Goal: Find specific page/section: Find specific page/section

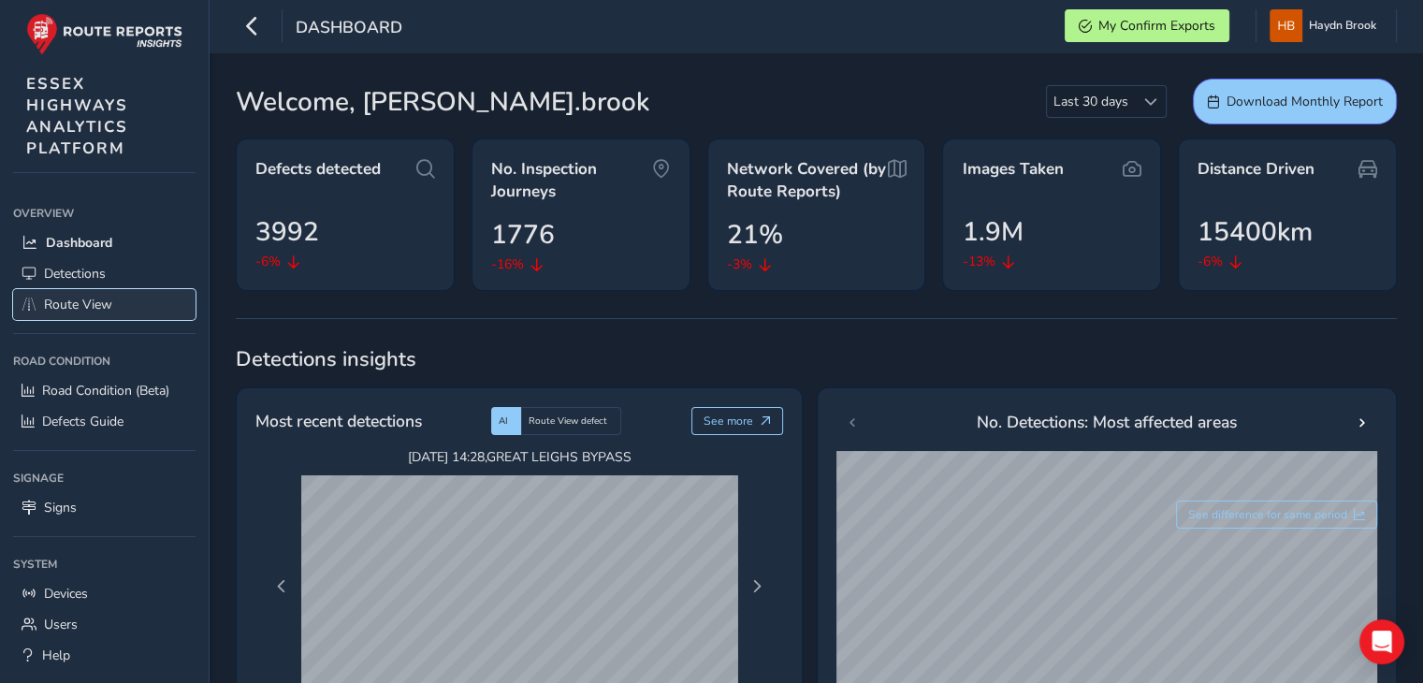
click at [83, 305] on span "Route View" at bounding box center [78, 305] width 68 height 18
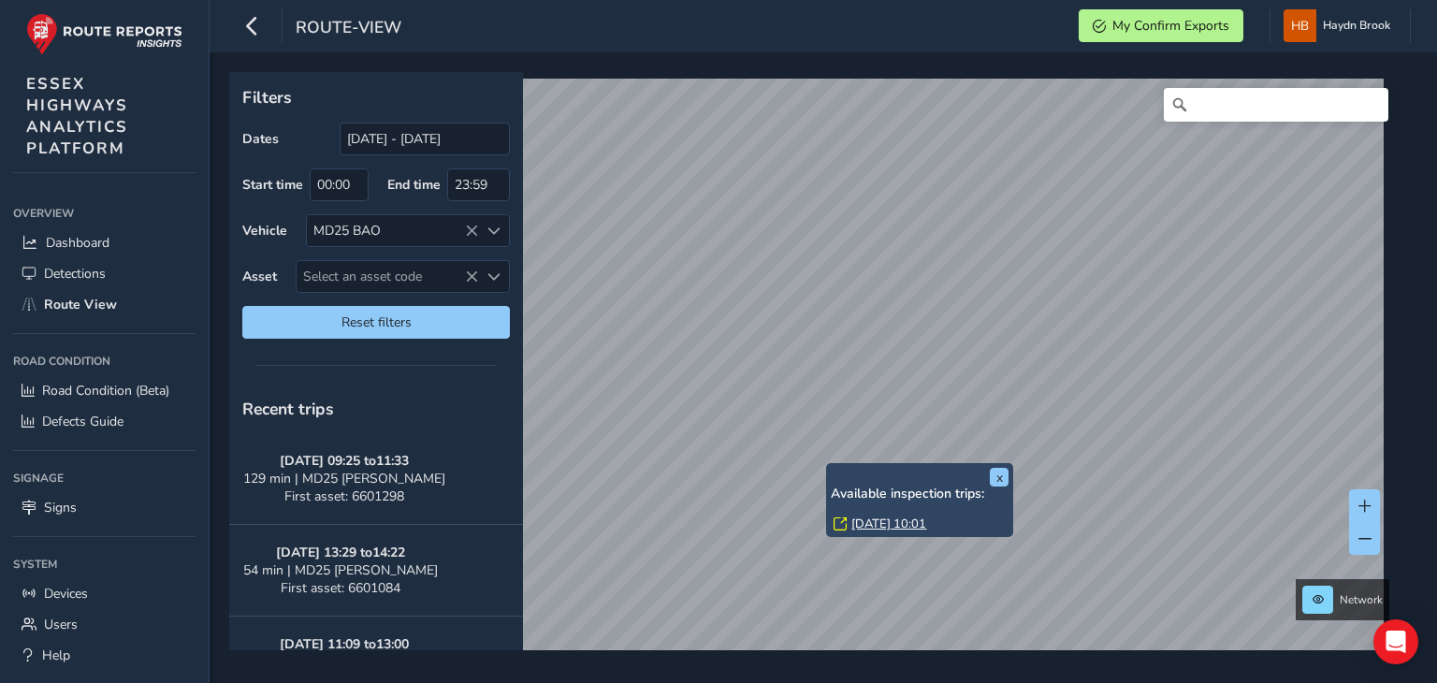
click at [872, 524] on link "[DATE] 10:01" at bounding box center [888, 523] width 75 height 17
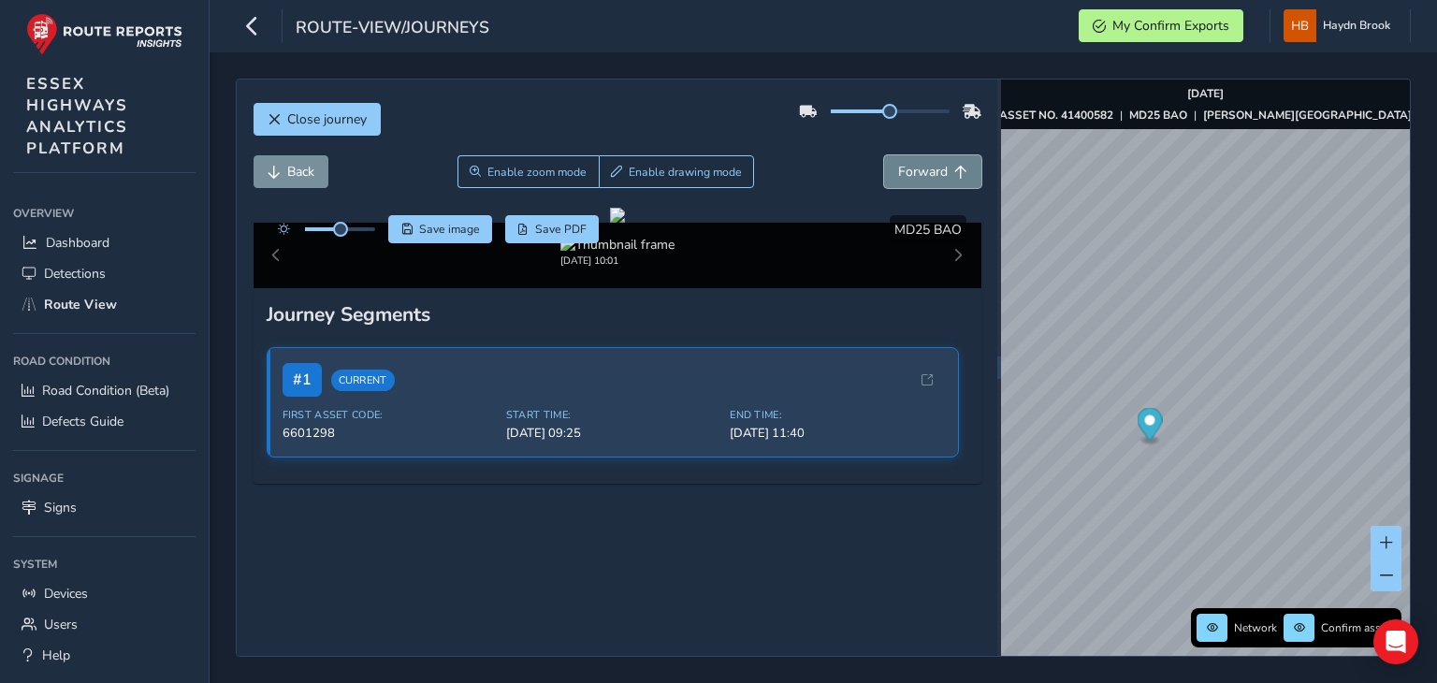
click at [914, 163] on span "Forward" at bounding box center [923, 172] width 50 height 18
drag, startPoint x: 338, startPoint y: 235, endPoint x: 375, endPoint y: 226, distance: 38.3
click at [375, 226] on span at bounding box center [374, 229] width 15 height 15
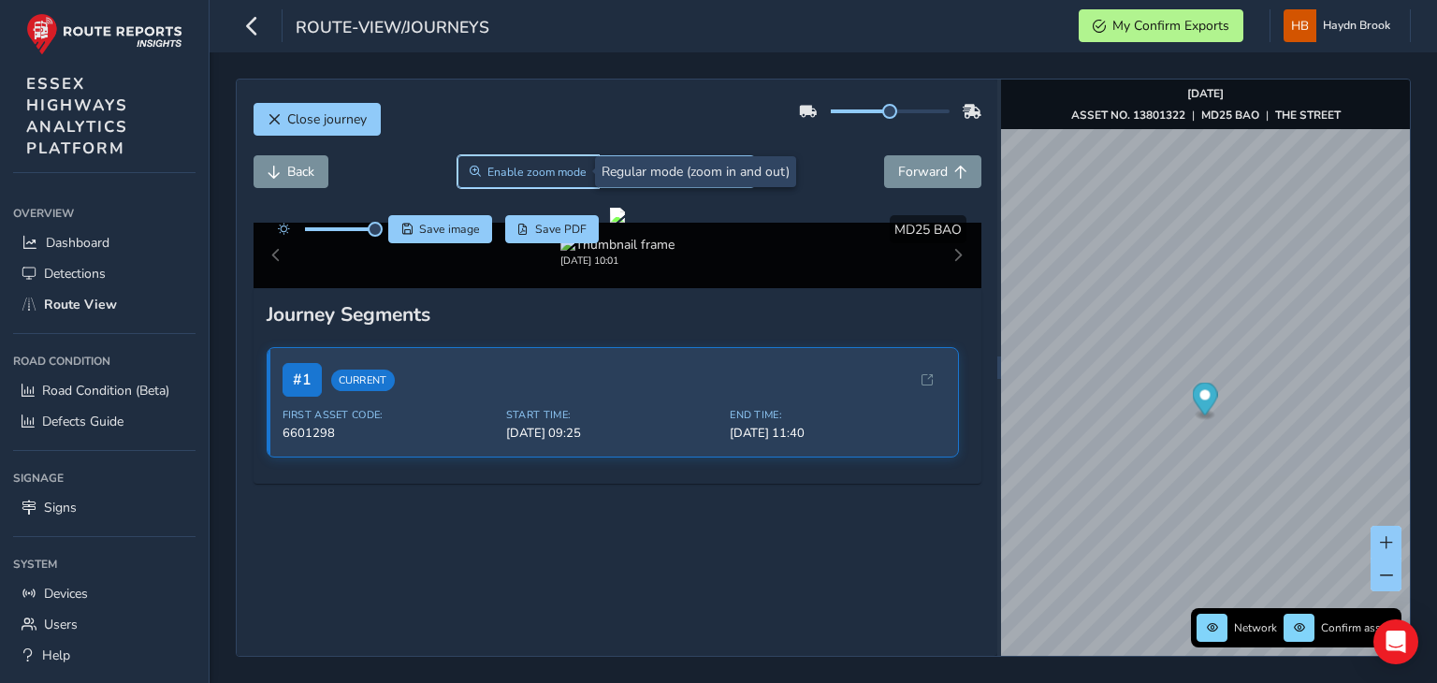
click at [531, 169] on span "Enable zoom mode" at bounding box center [536, 172] width 99 height 15
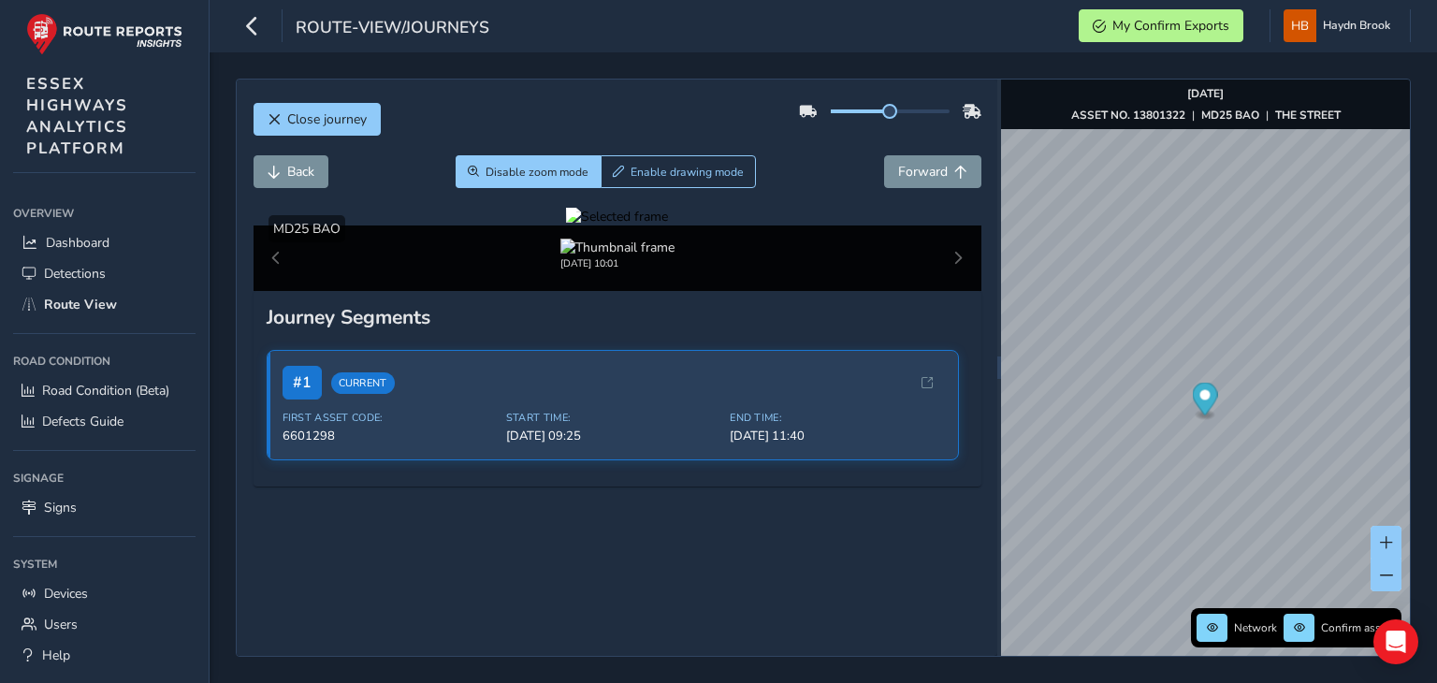
click at [566, 225] on div at bounding box center [617, 217] width 102 height 18
click at [469, 461] on img at bounding box center [1314, 260] width 2694 height 1515
click at [940, 181] on button "Forward" at bounding box center [932, 171] width 97 height 33
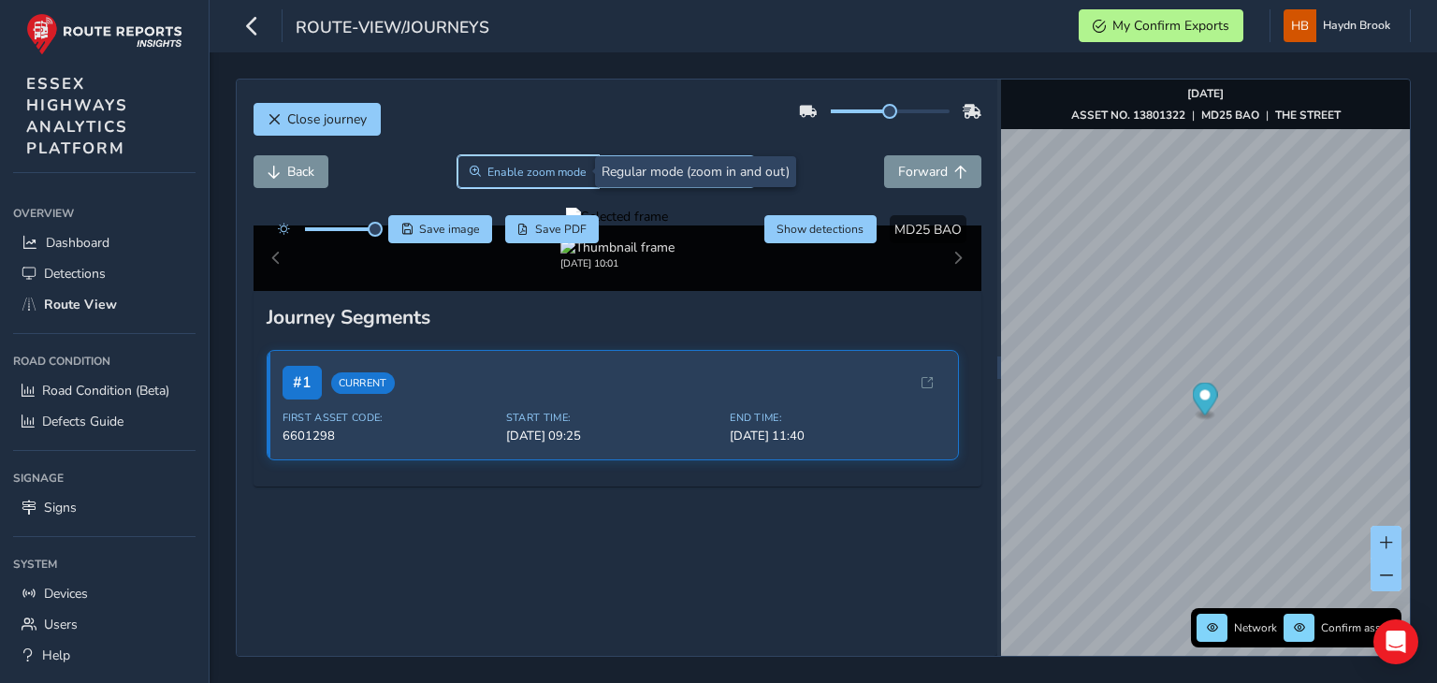
click at [527, 172] on span "Enable zoom mode" at bounding box center [536, 172] width 99 height 15
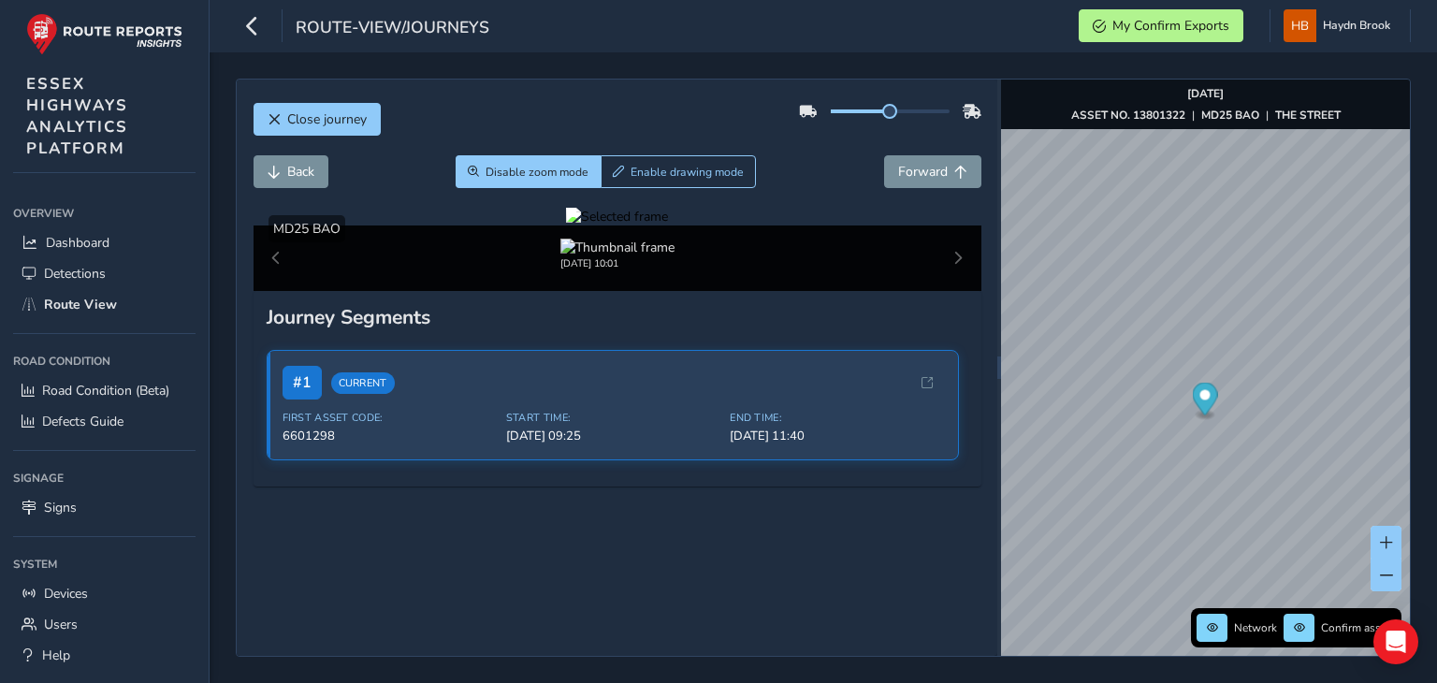
click at [566, 225] on div at bounding box center [617, 217] width 102 height 18
click at [664, 384] on img at bounding box center [772, 474] width 2694 height 1515
